Goal: Information Seeking & Learning: Understand process/instructions

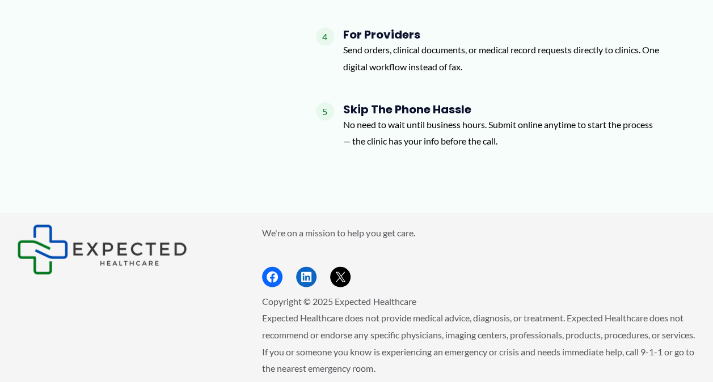
scroll to position [1117, 0]
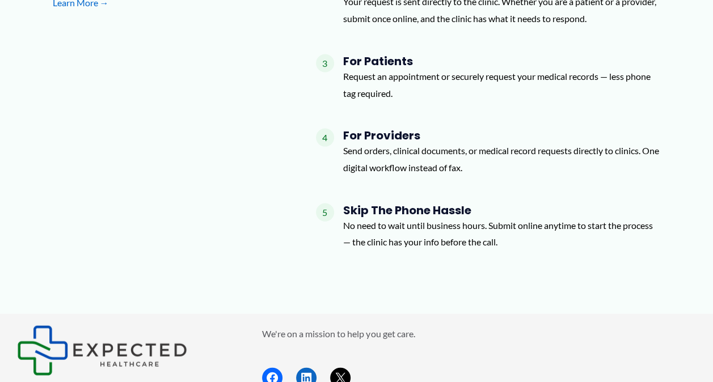
click at [416, 168] on p "Send orders, clinical documents, or medical record requests directly to clinics…" at bounding box center [502, 158] width 318 height 33
click at [404, 133] on h4 "For Providers" at bounding box center [502, 136] width 318 height 14
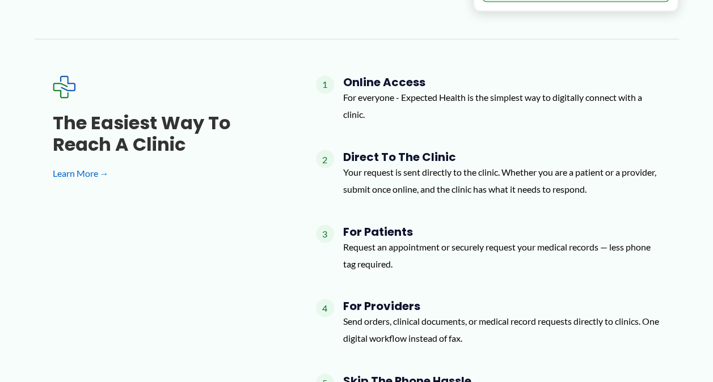
scroll to position [833, 0]
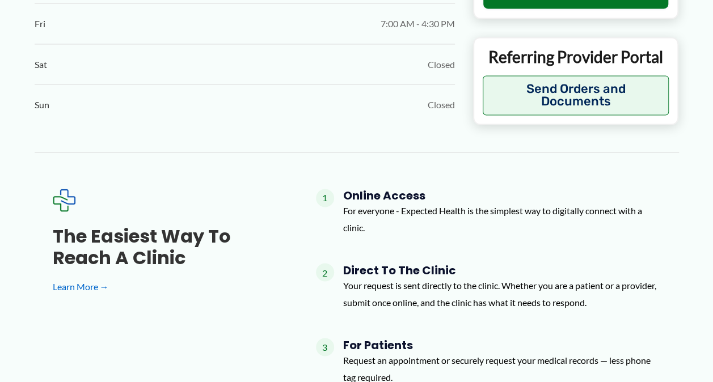
click at [405, 192] on h4 "Online Access" at bounding box center [502, 196] width 318 height 14
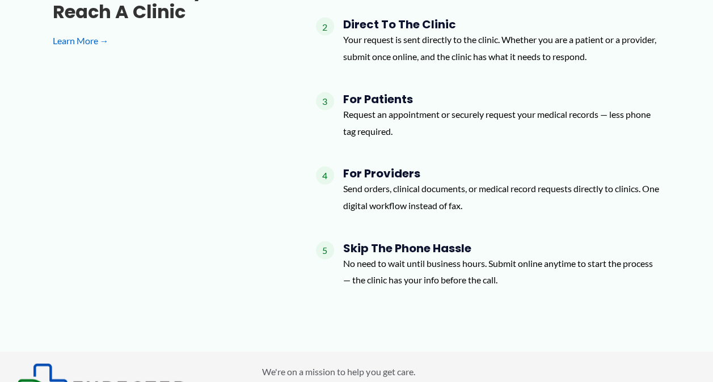
scroll to position [890, 0]
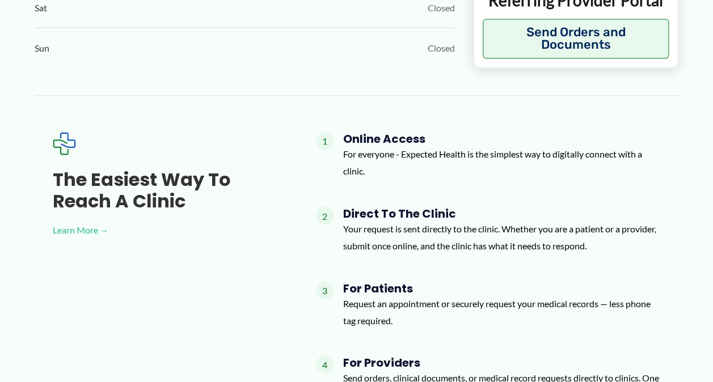
click at [83, 232] on link "Learn More →" at bounding box center [166, 229] width 227 height 17
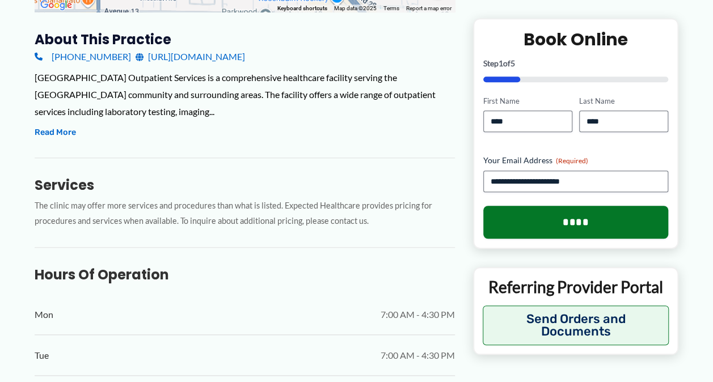
scroll to position [323, 0]
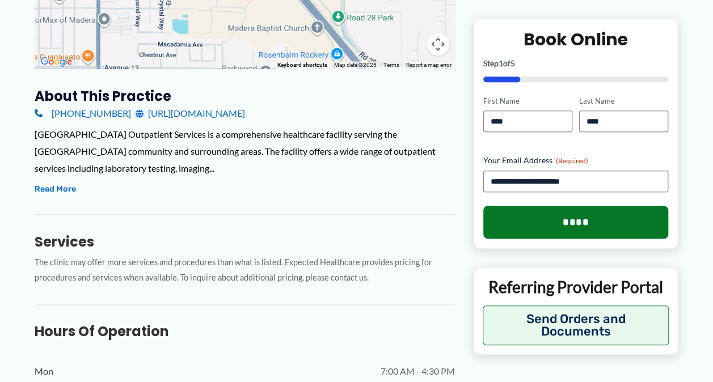
click at [201, 108] on link "[URL][DOMAIN_NAME]" at bounding box center [190, 113] width 109 height 17
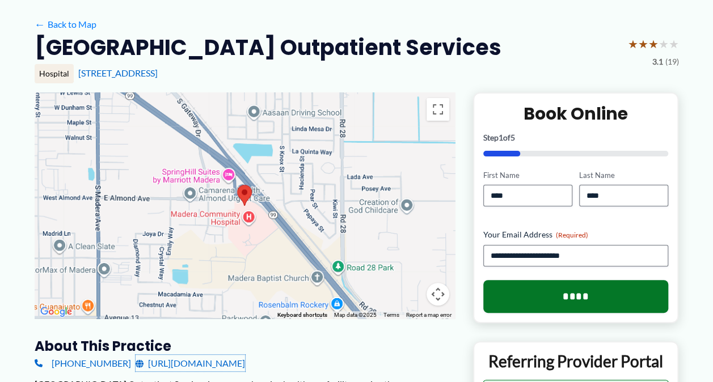
scroll to position [0, 0]
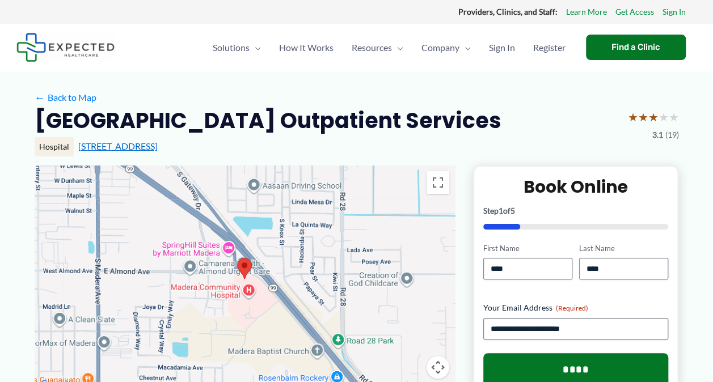
click at [149, 151] on link "[STREET_ADDRESS]" at bounding box center [117, 146] width 79 height 11
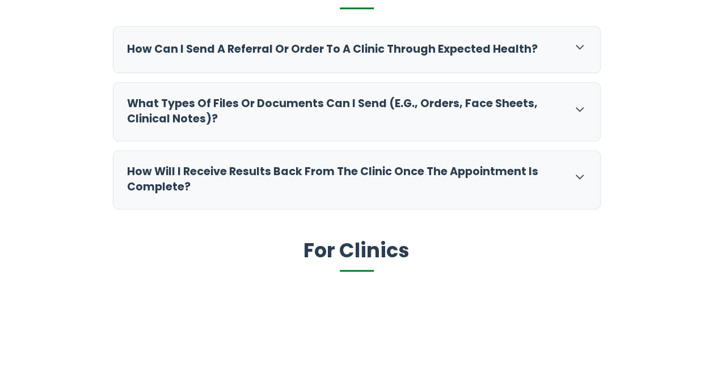
scroll to position [680, 0]
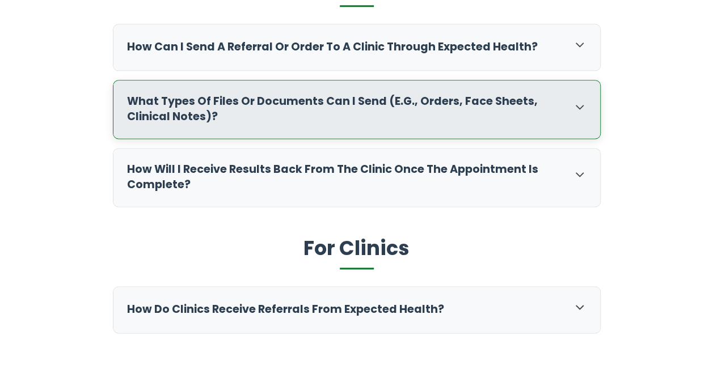
click at [568, 104] on div "What types of files or documents can I send (e.g., orders, face sheets, clinica…" at bounding box center [356, 110] width 486 height 58
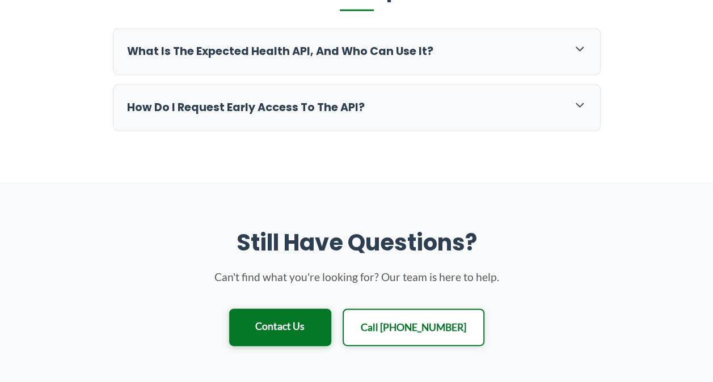
scroll to position [1077, 0]
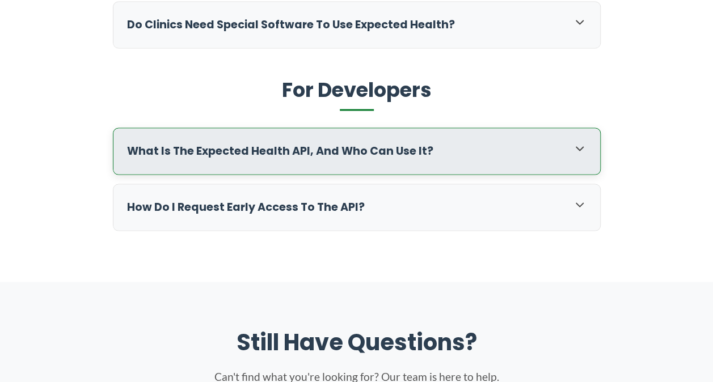
click at [427, 150] on h3 "What is the Expected Health API, and who can use it?" at bounding box center [344, 151] width 434 height 15
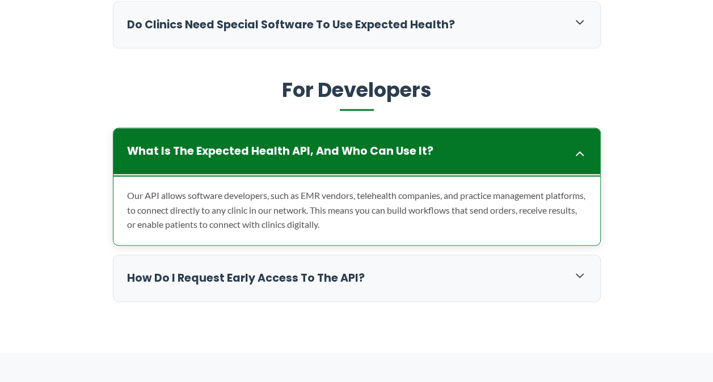
click at [507, 157] on h3 "What is the Expected Health API, and who can use it?" at bounding box center [344, 151] width 434 height 15
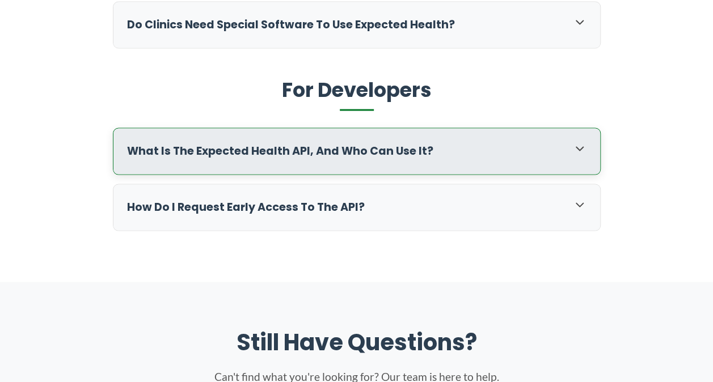
click at [511, 162] on div "What is the Expected Health API, and who can use it?" at bounding box center [356, 152] width 486 height 46
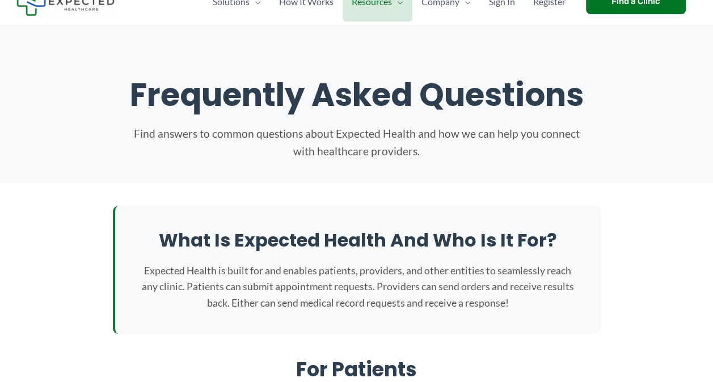
scroll to position [0, 0]
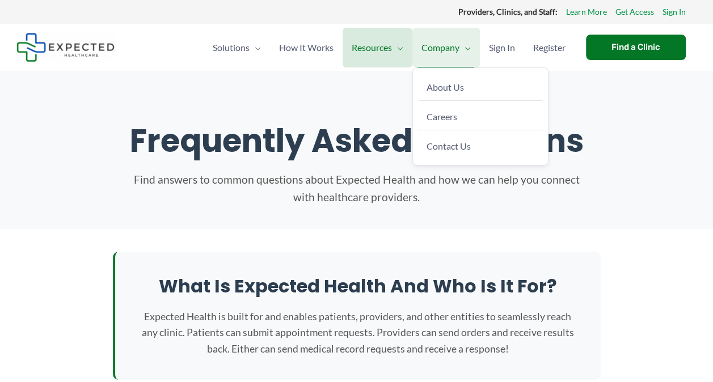
click at [437, 57] on span "Company" at bounding box center [440, 48] width 38 height 40
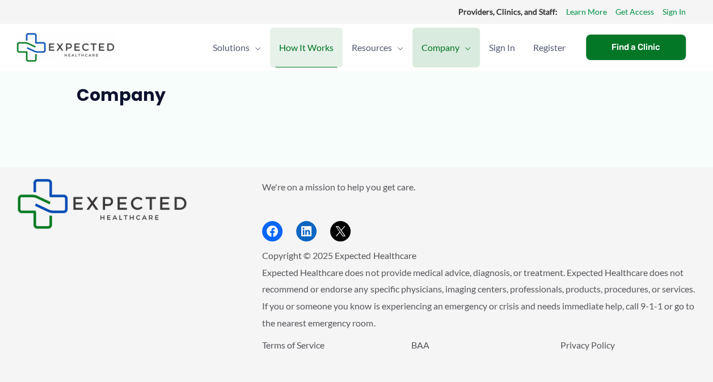
click at [305, 49] on span "How It Works" at bounding box center [306, 48] width 54 height 40
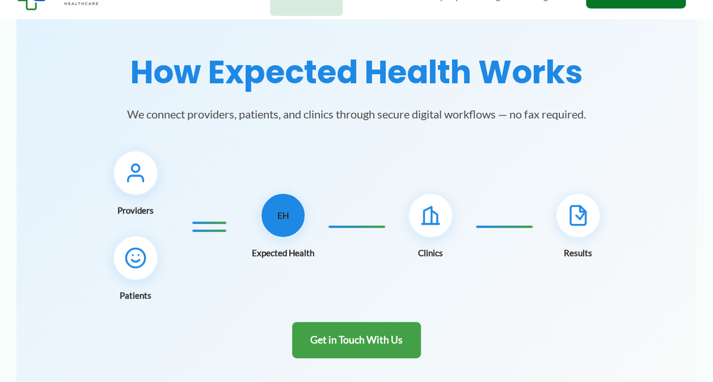
scroll to position [113, 0]
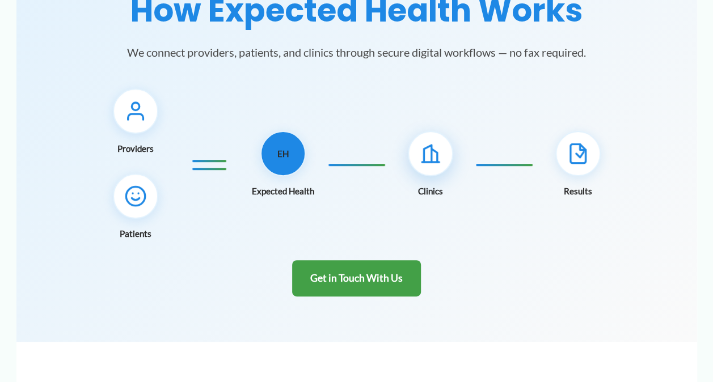
click at [437, 161] on icon at bounding box center [434, 155] width 6 height 13
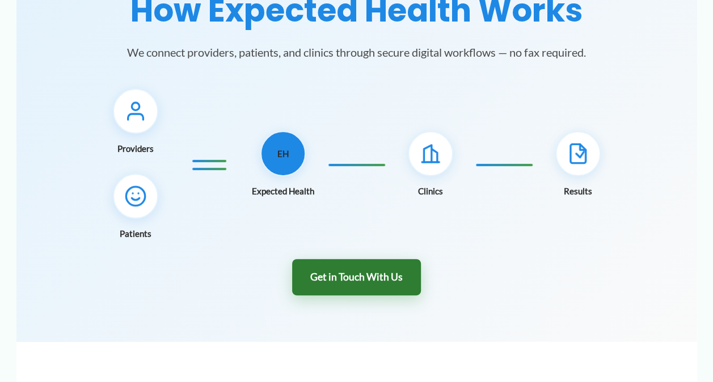
click at [353, 277] on link "Get in Touch With Us" at bounding box center [356, 277] width 129 height 37
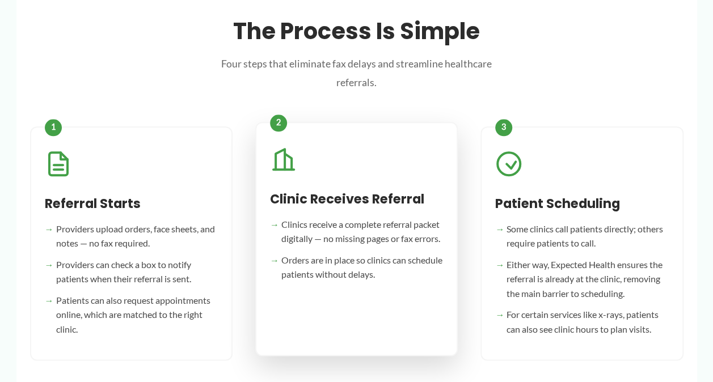
scroll to position [512, 0]
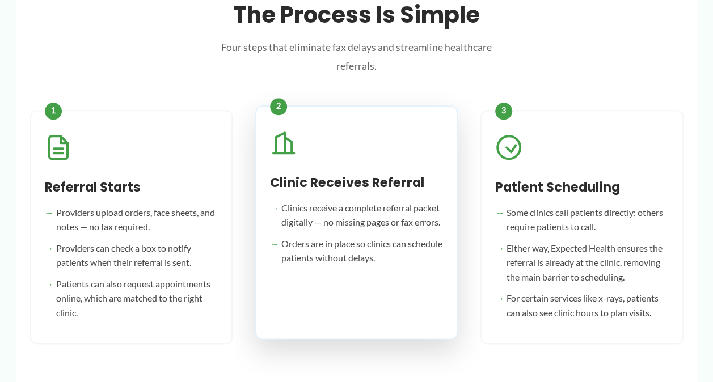
click at [332, 227] on li "Clinics receive a complete referral packet digitally — no missing pages or fax …" at bounding box center [356, 215] width 173 height 29
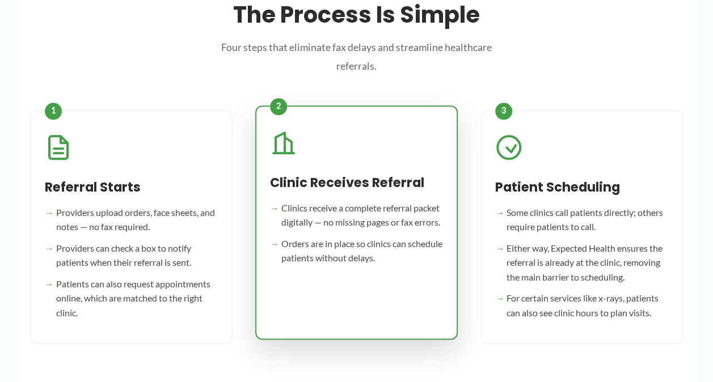
click at [323, 301] on div "Clinic Receives Referral Clinics receive a complete referral packet digitally —…" at bounding box center [356, 222] width 202 height 234
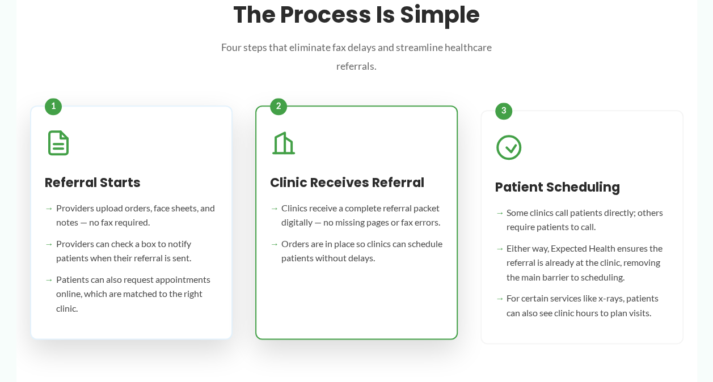
click at [112, 218] on li "Providers upload orders, face sheets, and notes — no fax required." at bounding box center [131, 215] width 173 height 29
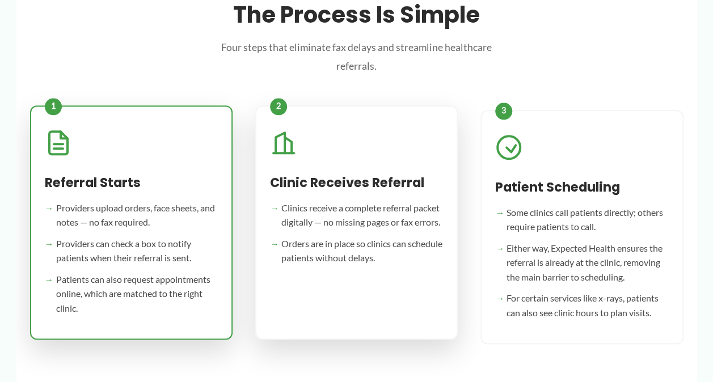
click at [113, 214] on li "Providers upload orders, face sheets, and notes — no fax required." at bounding box center [131, 215] width 173 height 29
click at [112, 213] on li "Providers upload orders, face sheets, and notes — no fax required." at bounding box center [131, 215] width 173 height 29
click at [111, 213] on li "Providers upload orders, face sheets, and notes — no fax required." at bounding box center [131, 215] width 173 height 29
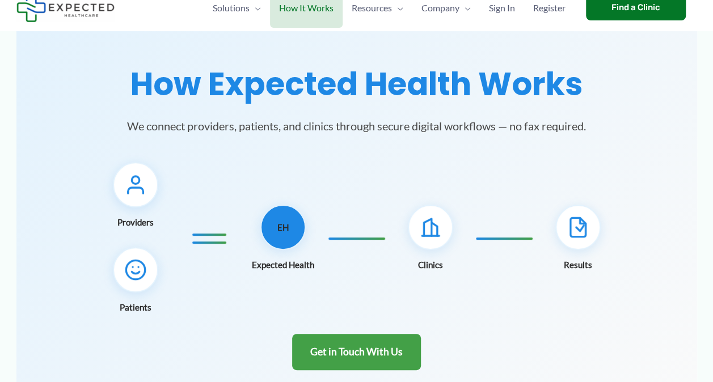
scroll to position [0, 0]
